Goal: Transaction & Acquisition: Purchase product/service

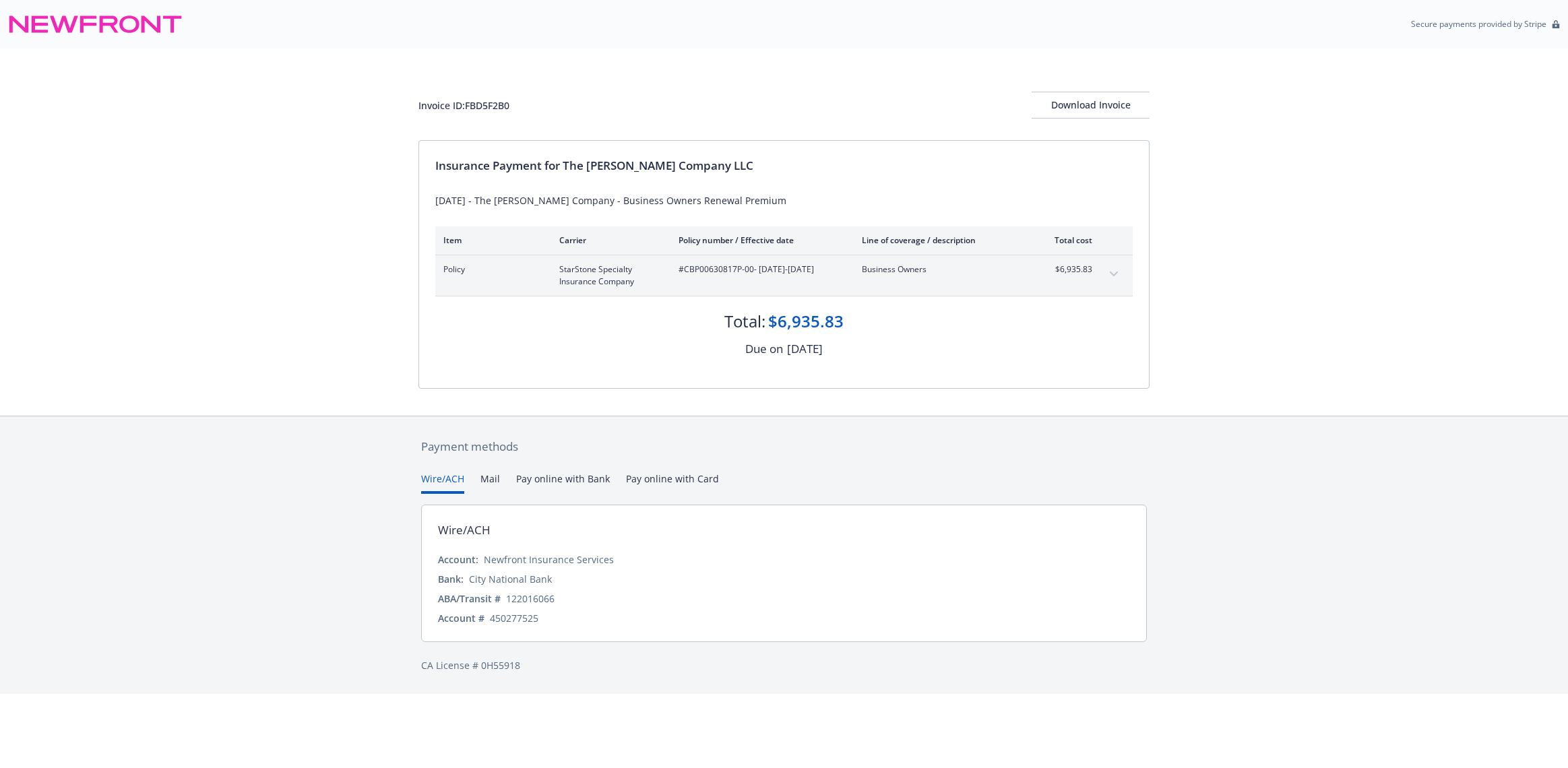
click at [573, 478] on button "Pay online with Bank" at bounding box center [563, 482] width 94 height 22
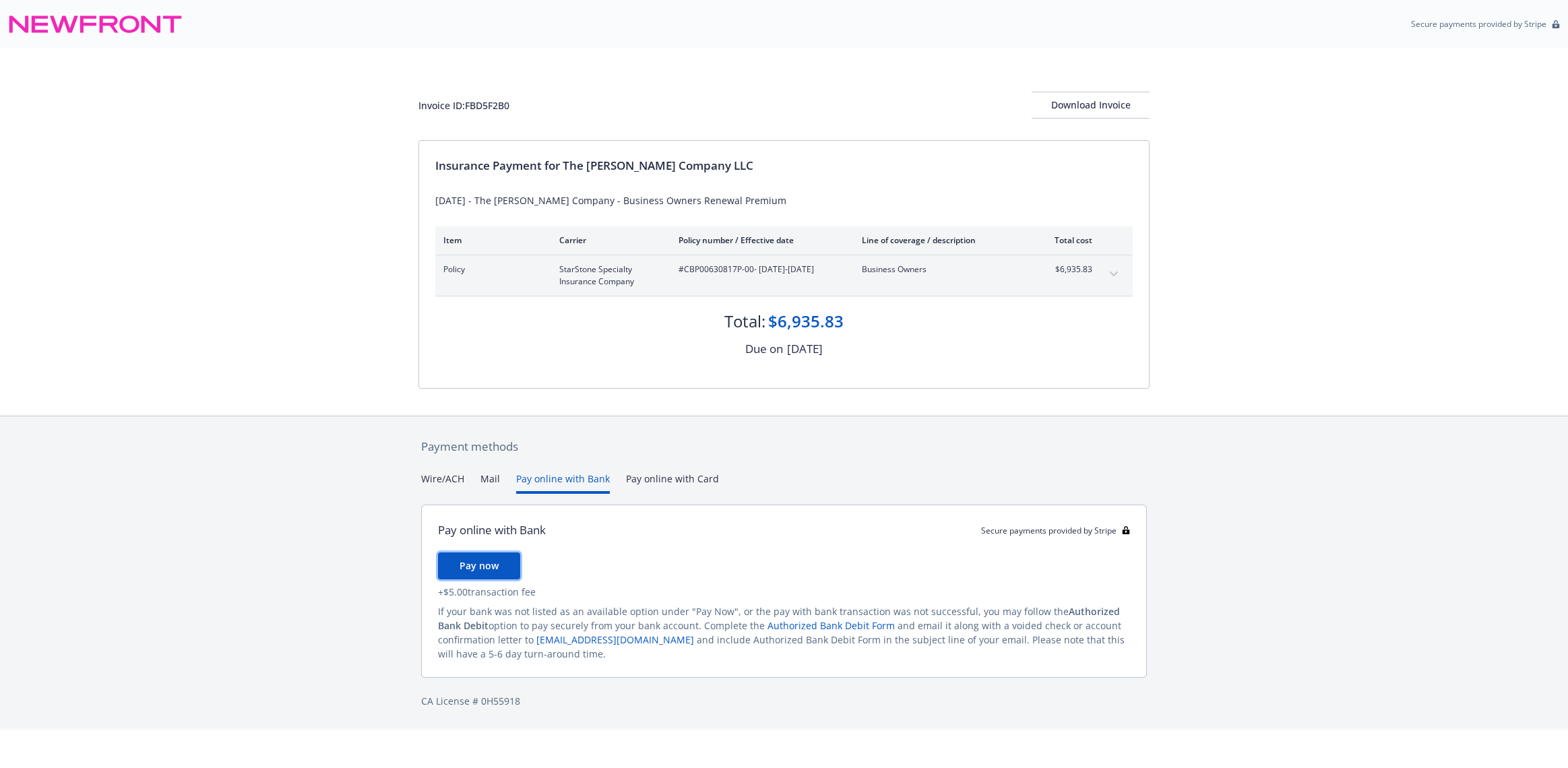
click at [486, 564] on span "Pay now" at bounding box center [479, 566] width 39 height 13
